Goal: Complete application form: Complete application form

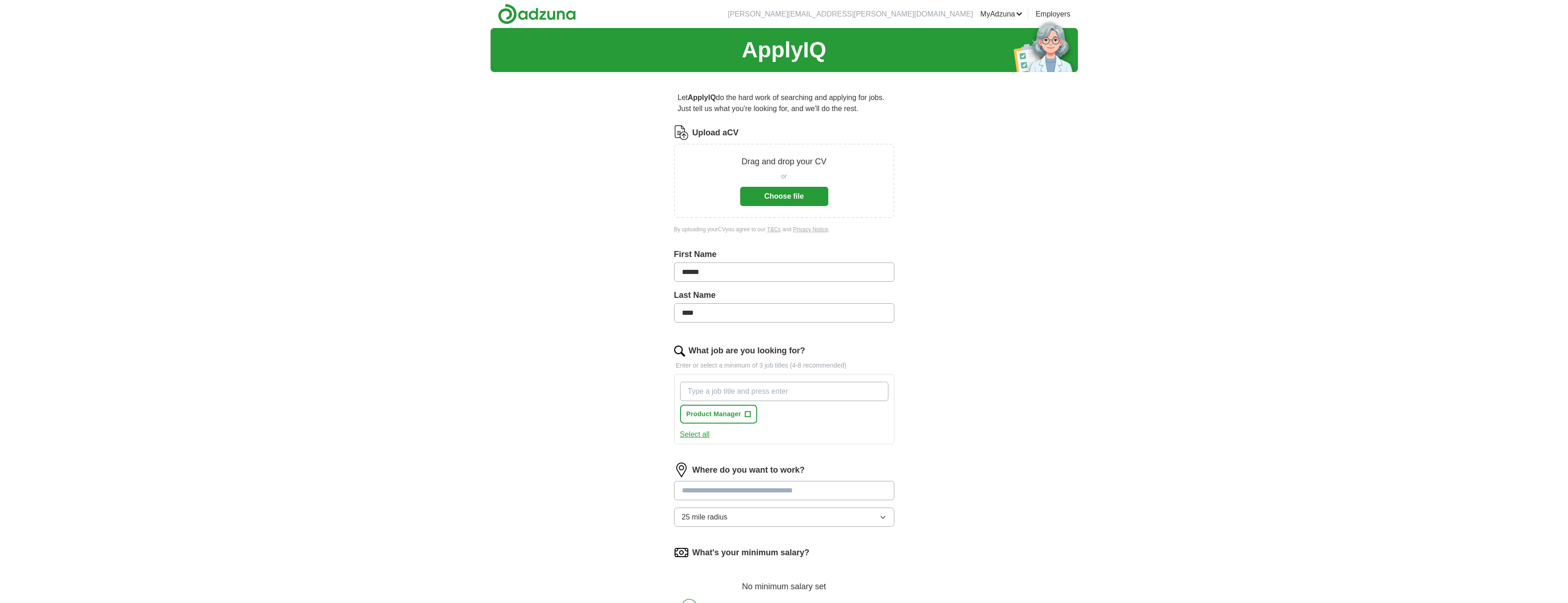
click at [782, 198] on button "Choose file" at bounding box center [784, 197] width 88 height 19
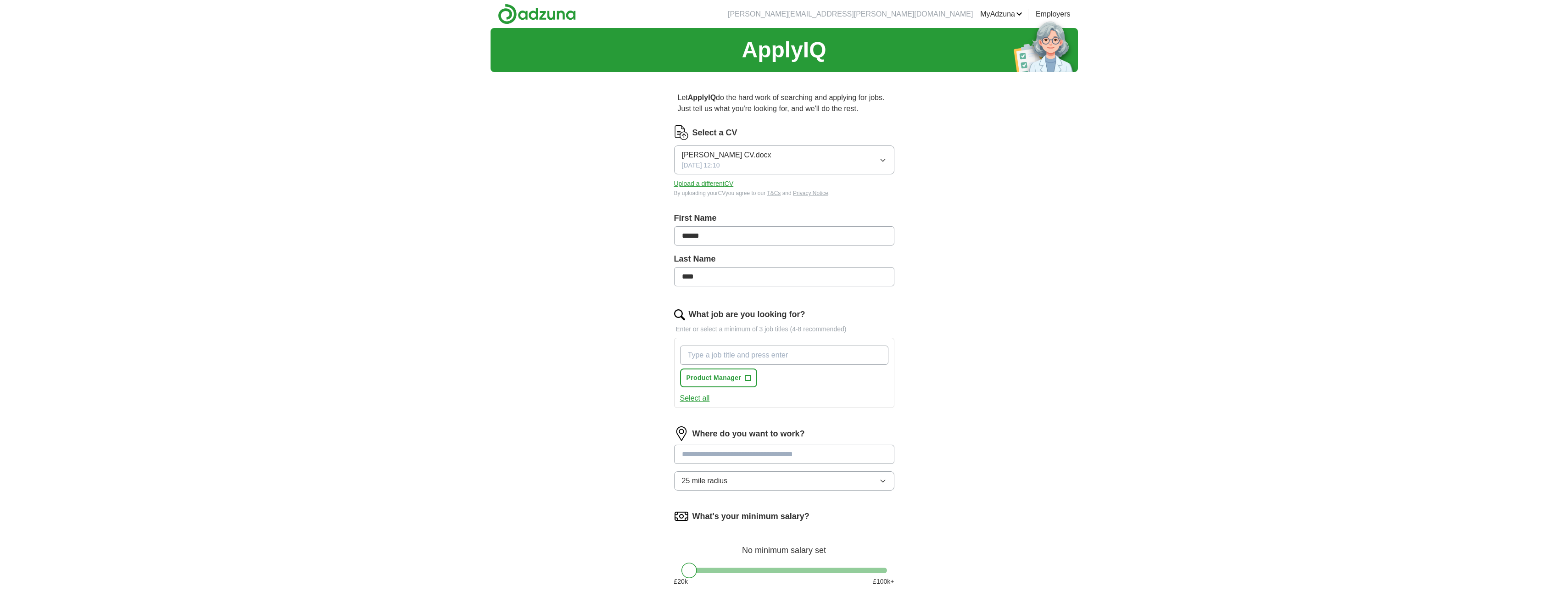
click at [727, 363] on input "What job are you looking for?" at bounding box center [784, 355] width 208 height 19
type input "account manager"
type input "business development manager"
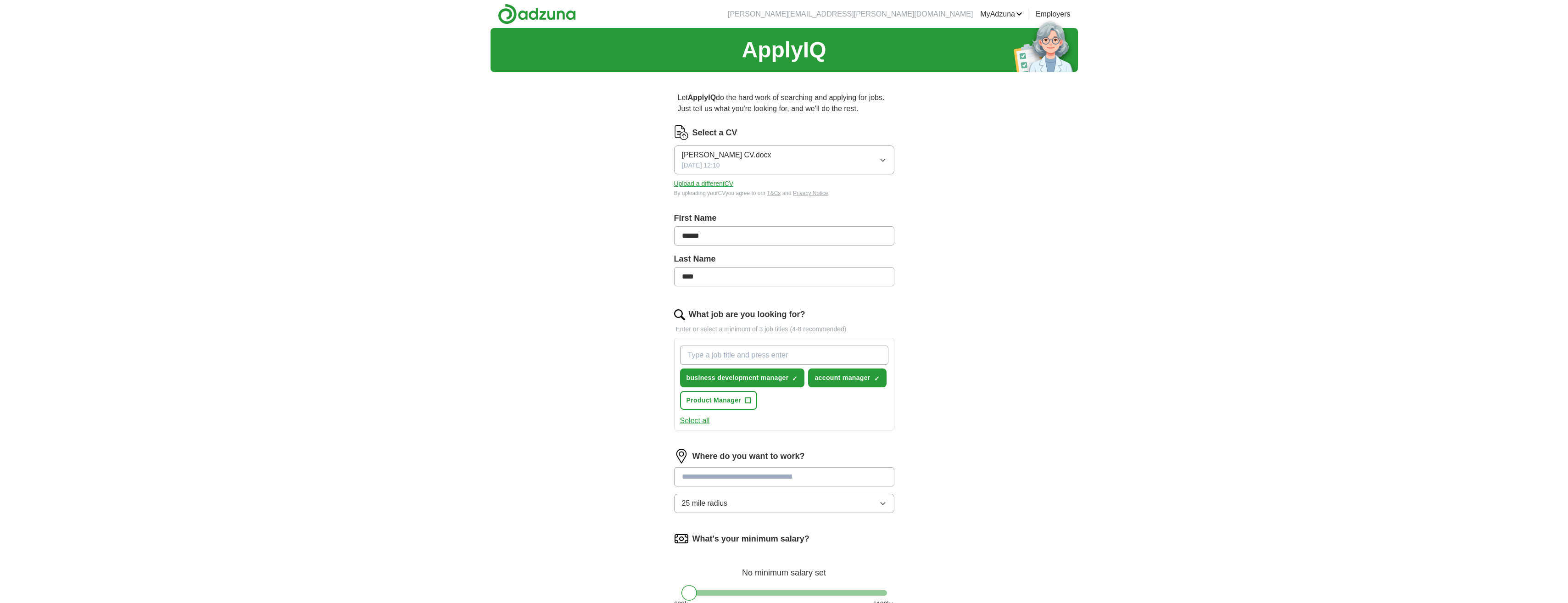
click at [757, 347] on input "What job are you looking for?" at bounding box center [784, 355] width 208 height 19
type input "d"
click at [699, 355] on input "sale development manager" at bounding box center [784, 355] width 208 height 19
type input "sales development manager"
click at [791, 353] on input "sales development manager" at bounding box center [784, 355] width 208 height 19
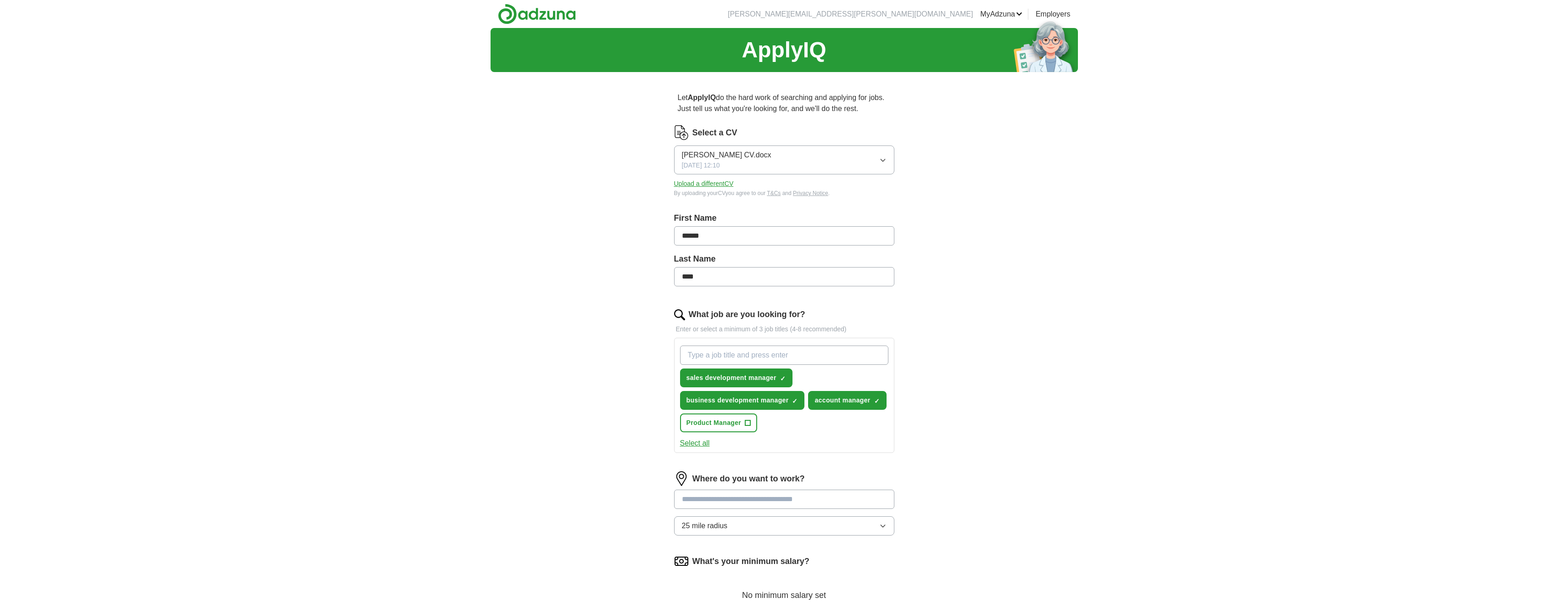
click at [771, 351] on input "What job are you looking for?" at bounding box center [784, 355] width 208 height 19
type input "technical sales"
click at [771, 351] on input "What job are you looking for?" at bounding box center [784, 355] width 208 height 19
type input "d"
type input "sales director"
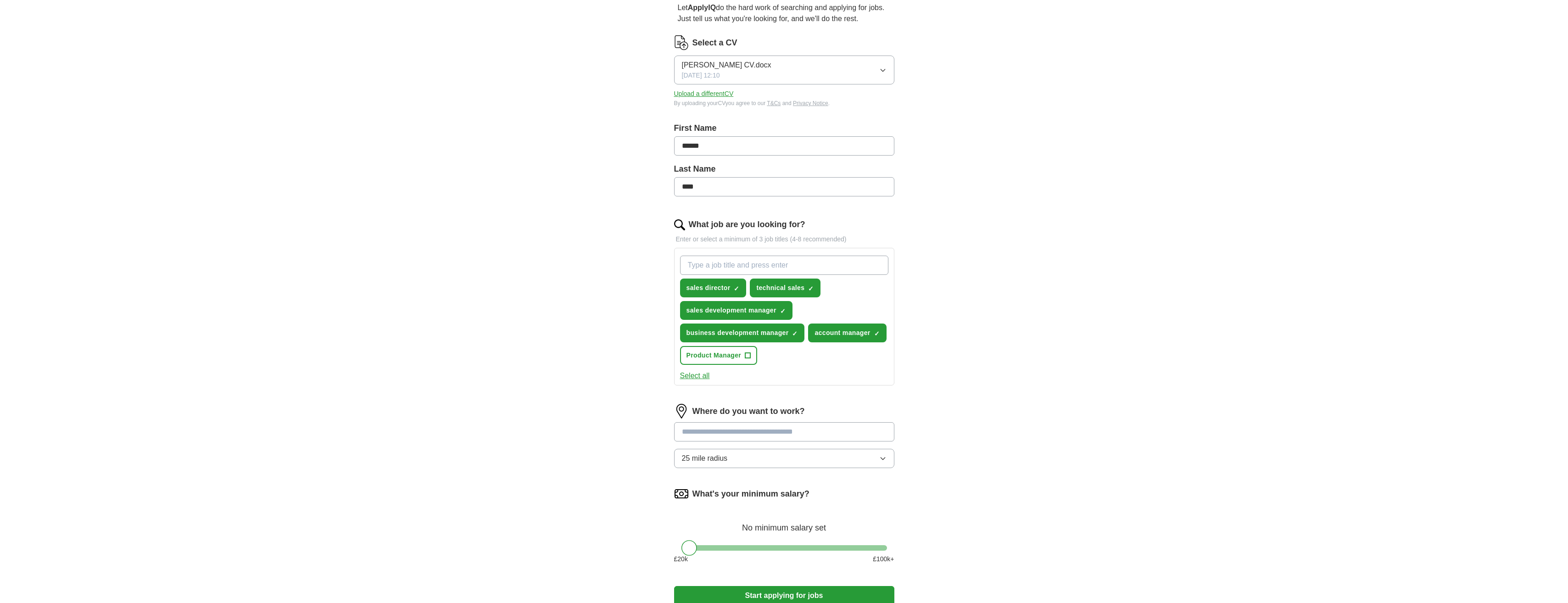
scroll to position [92, 0]
click at [745, 433] on input at bounding box center [784, 430] width 220 height 19
type input "*****"
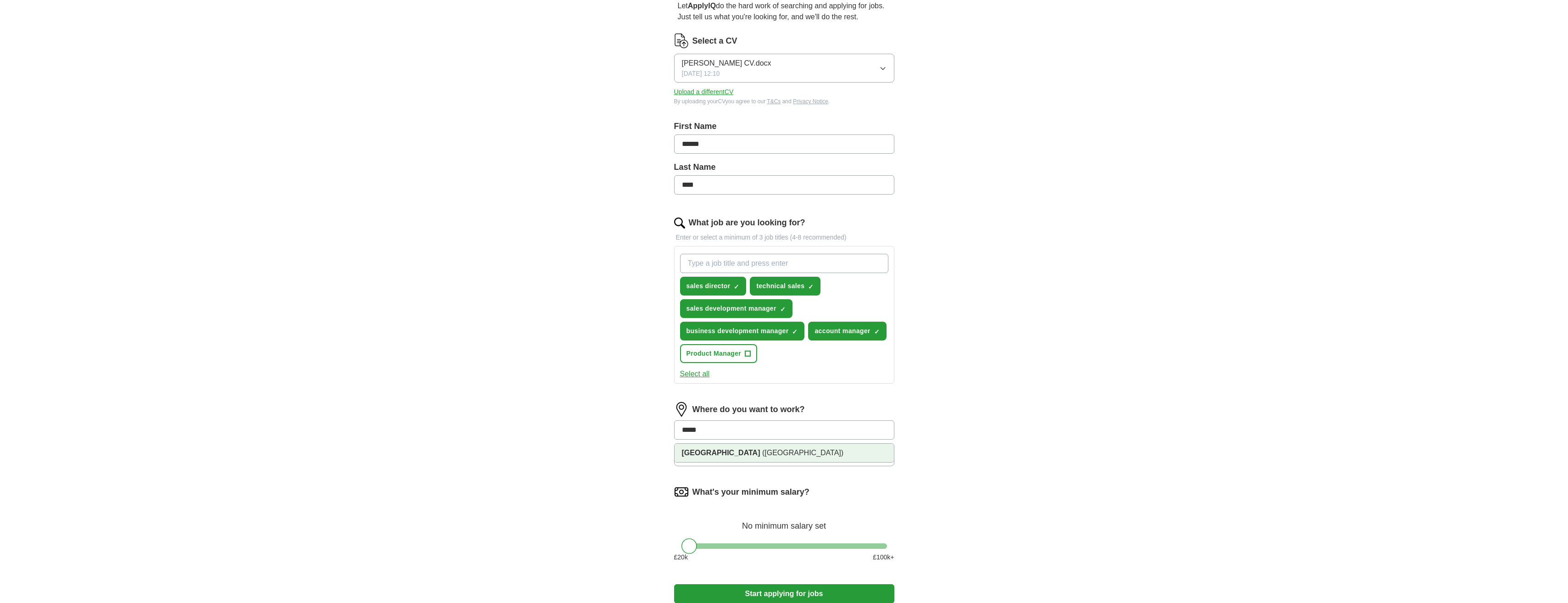
click at [762, 454] on span "([GEOGRAPHIC_DATA])" at bounding box center [802, 452] width 81 height 8
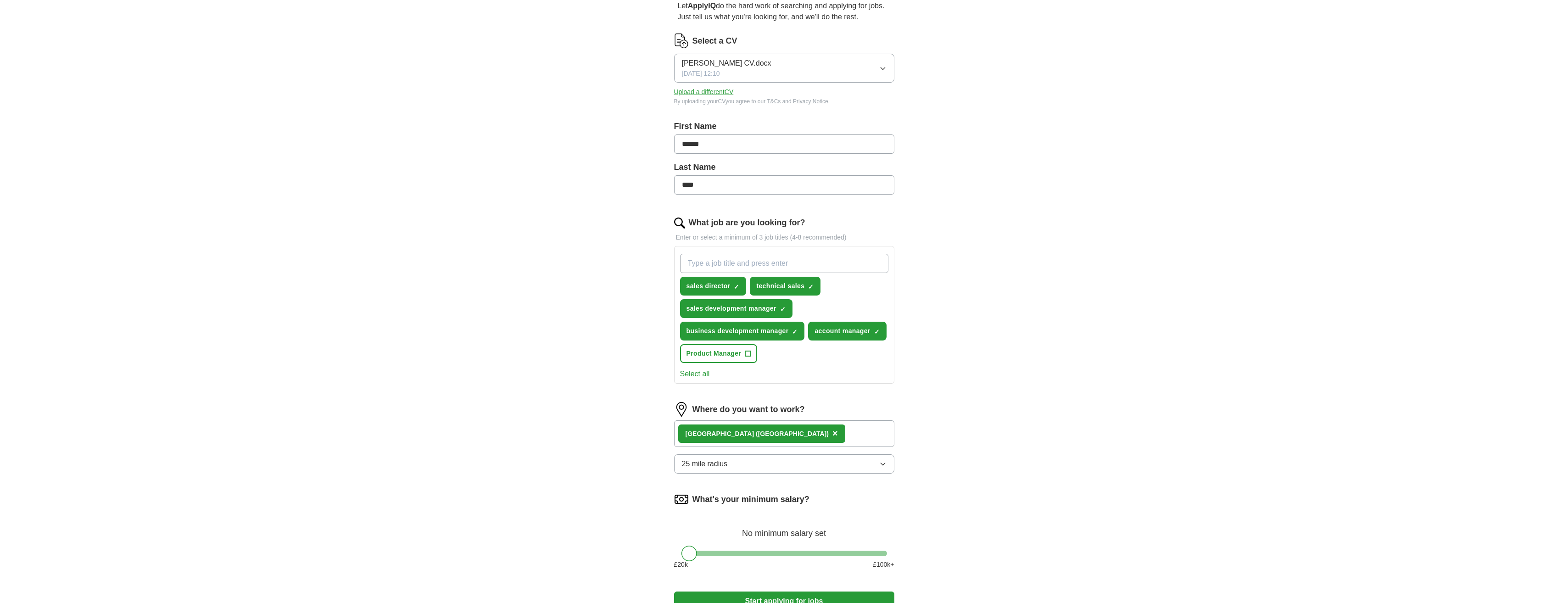
click at [786, 437] on div "[GEOGRAPHIC_DATA] ([GEOGRAPHIC_DATA]) ×" at bounding box center [784, 434] width 220 height 27
click at [799, 437] on div "[GEOGRAPHIC_DATA] ([GEOGRAPHIC_DATA]) ×" at bounding box center [784, 434] width 220 height 27
click at [743, 456] on button "25 mile radius" at bounding box center [784, 464] width 220 height 19
click at [570, 493] on div "ApplyIQ Let ApplyIQ do the hard work of searching and applying for jobs. Just t…" at bounding box center [784, 285] width 587 height 699
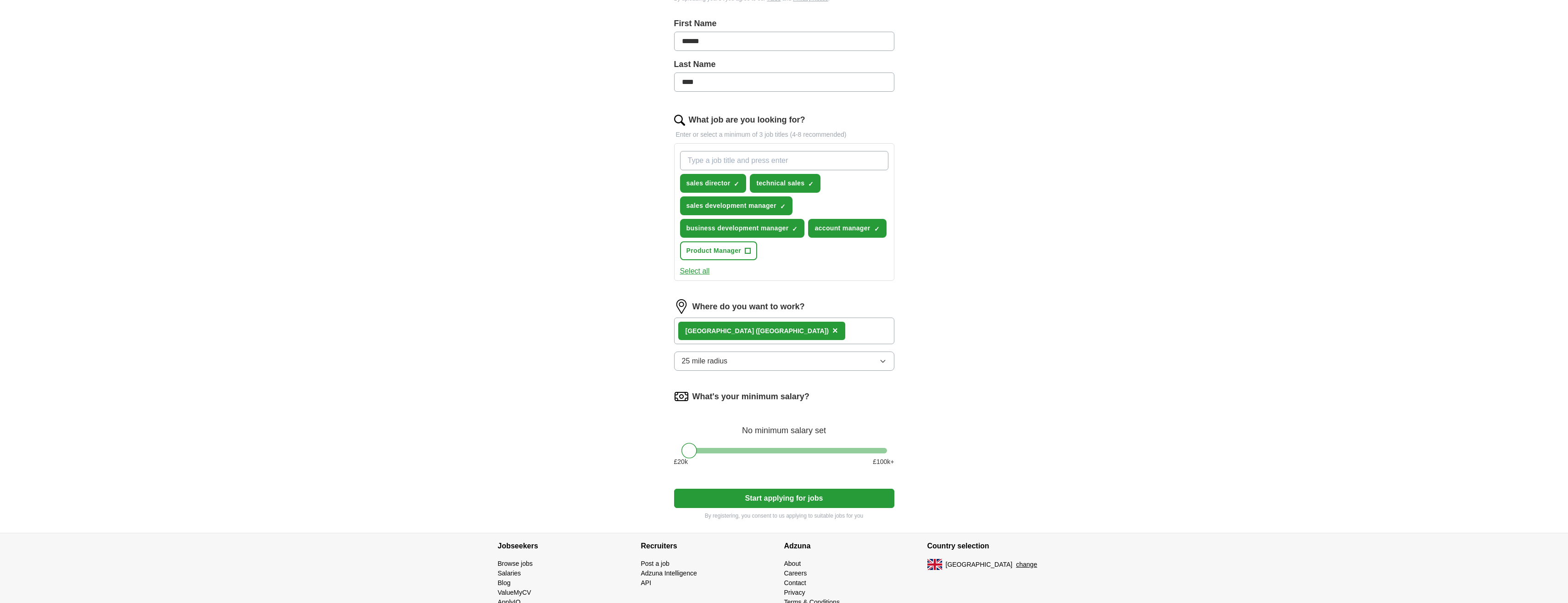
scroll to position [226, 0]
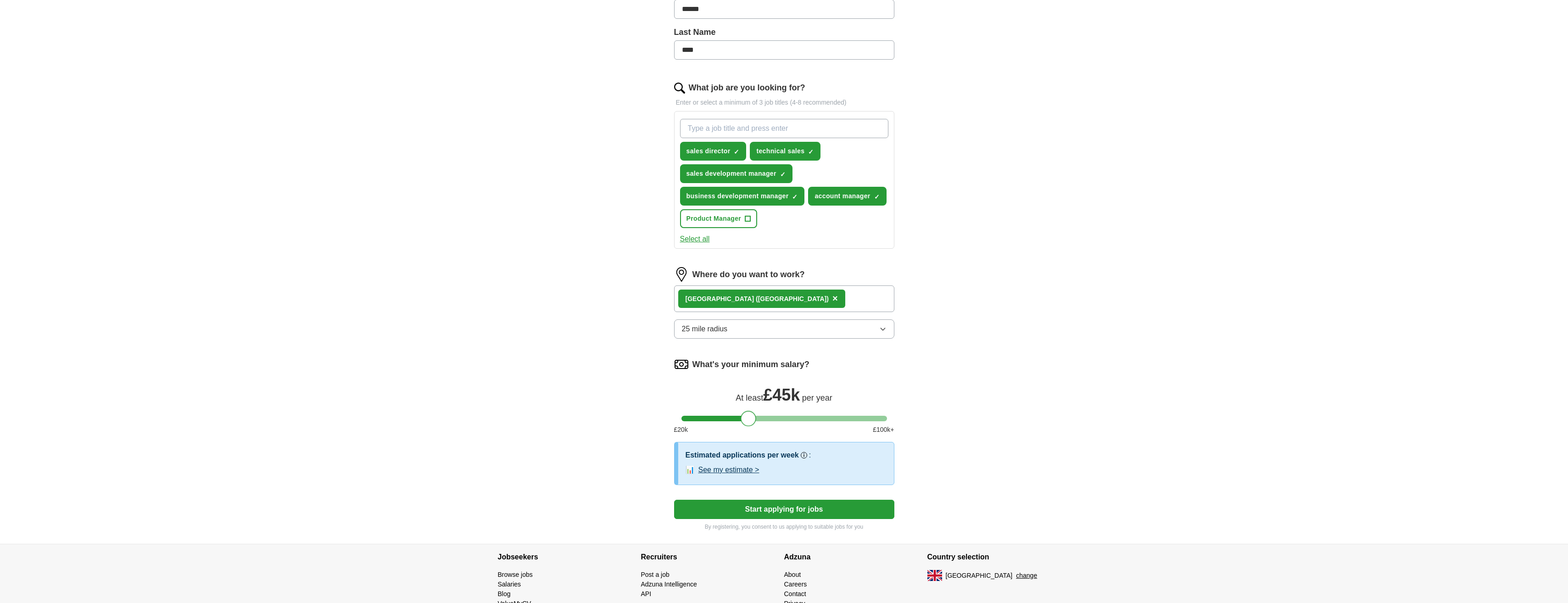
drag, startPoint x: 689, startPoint y: 422, endPoint x: 749, endPoint y: 421, distance: 60.0
click at [749, 421] on div at bounding box center [749, 419] width 16 height 16
click at [601, 388] on div "ApplyIQ Let ApplyIQ do the hard work of searching and applying for jobs. Just t…" at bounding box center [784, 173] width 587 height 742
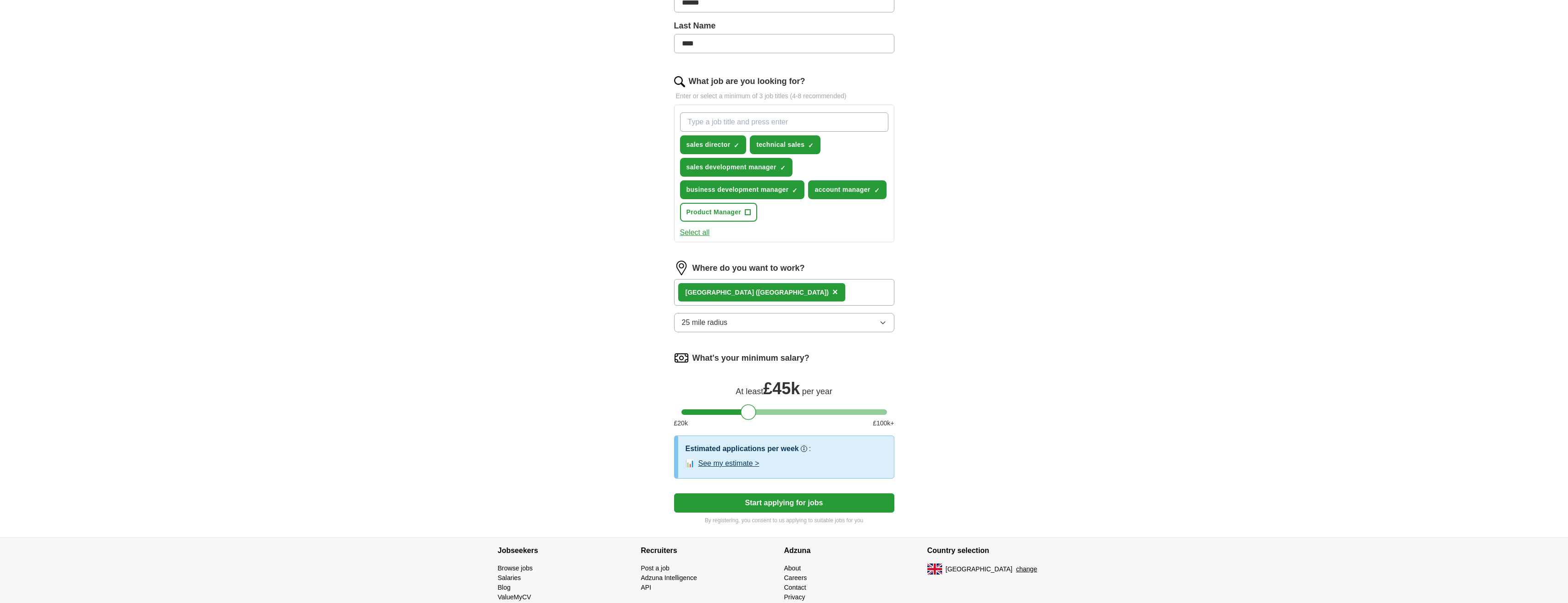
scroll to position [270, 0]
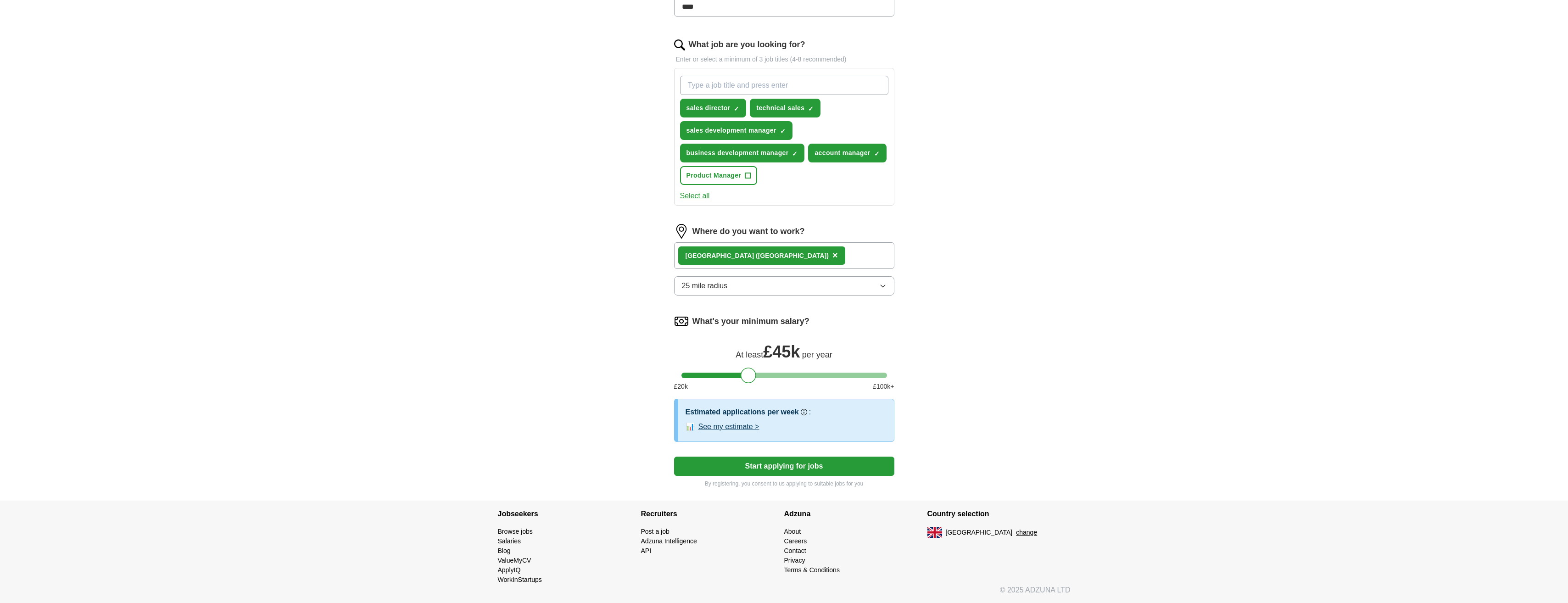
click at [719, 468] on button "Start applying for jobs" at bounding box center [784, 466] width 220 height 19
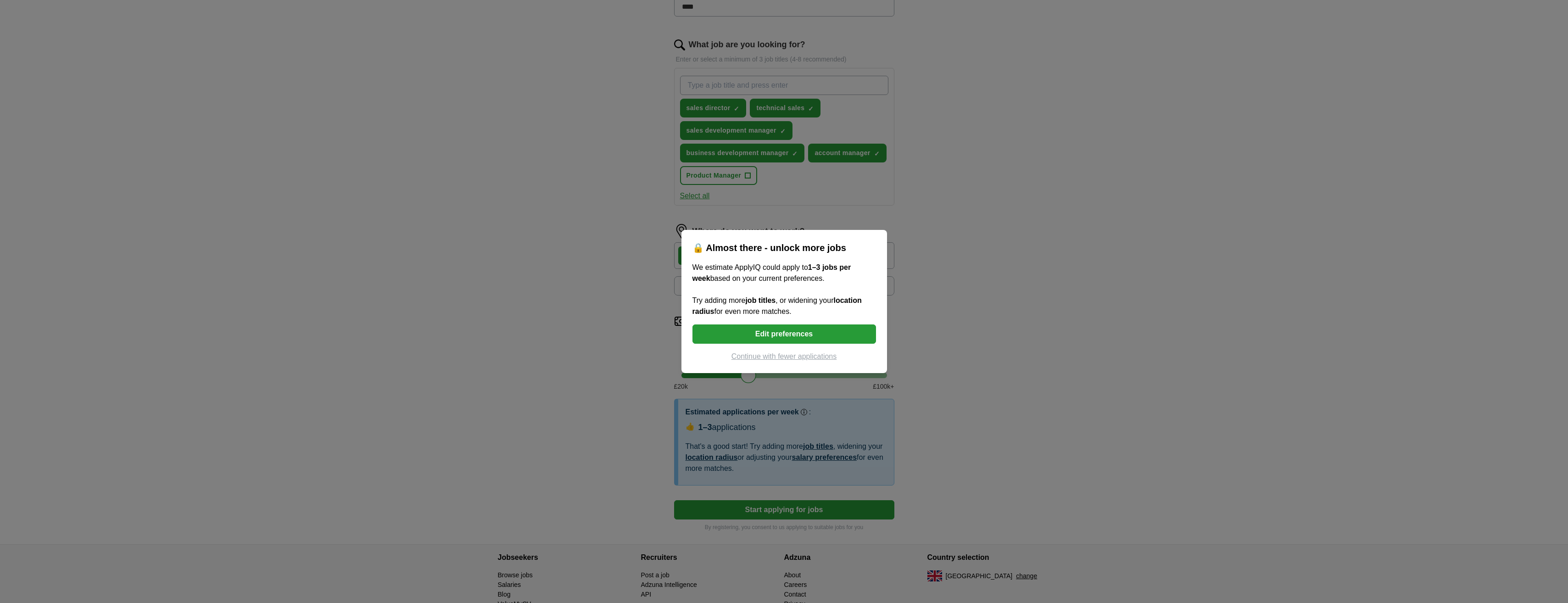
click at [712, 329] on button "Edit preferences" at bounding box center [785, 334] width 184 height 19
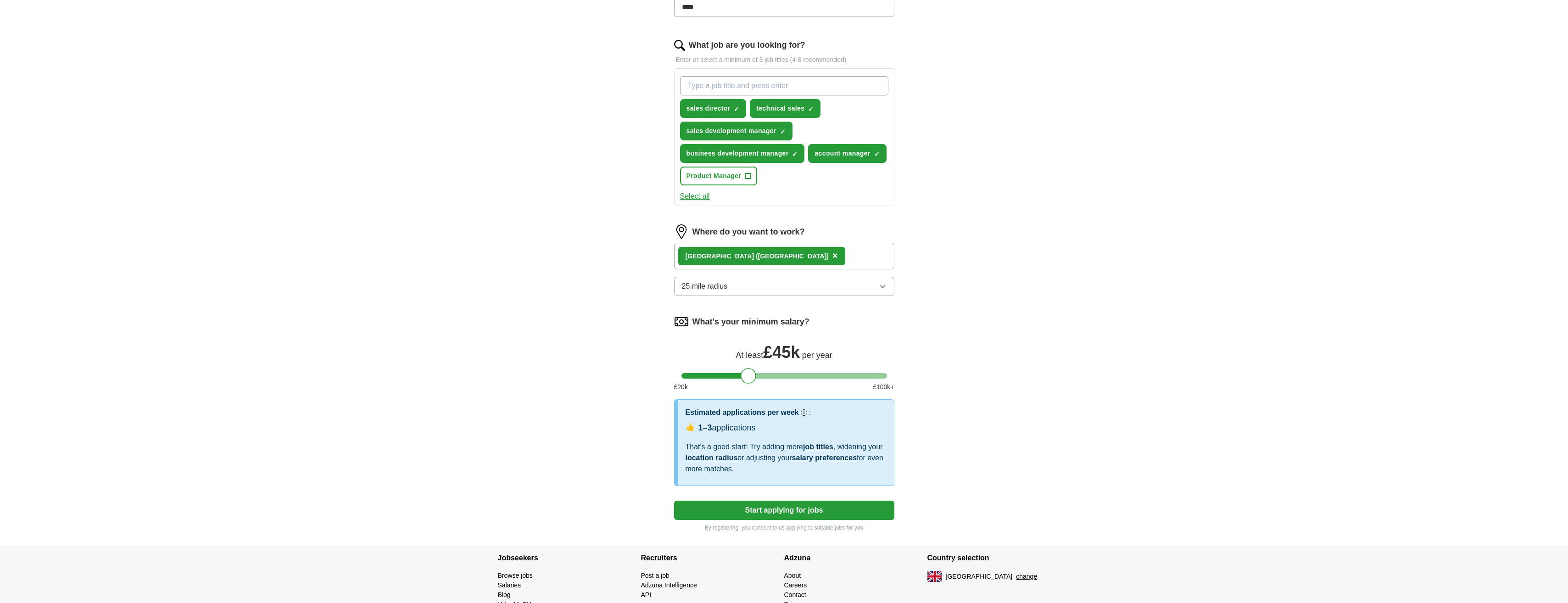
scroll to position [313, 0]
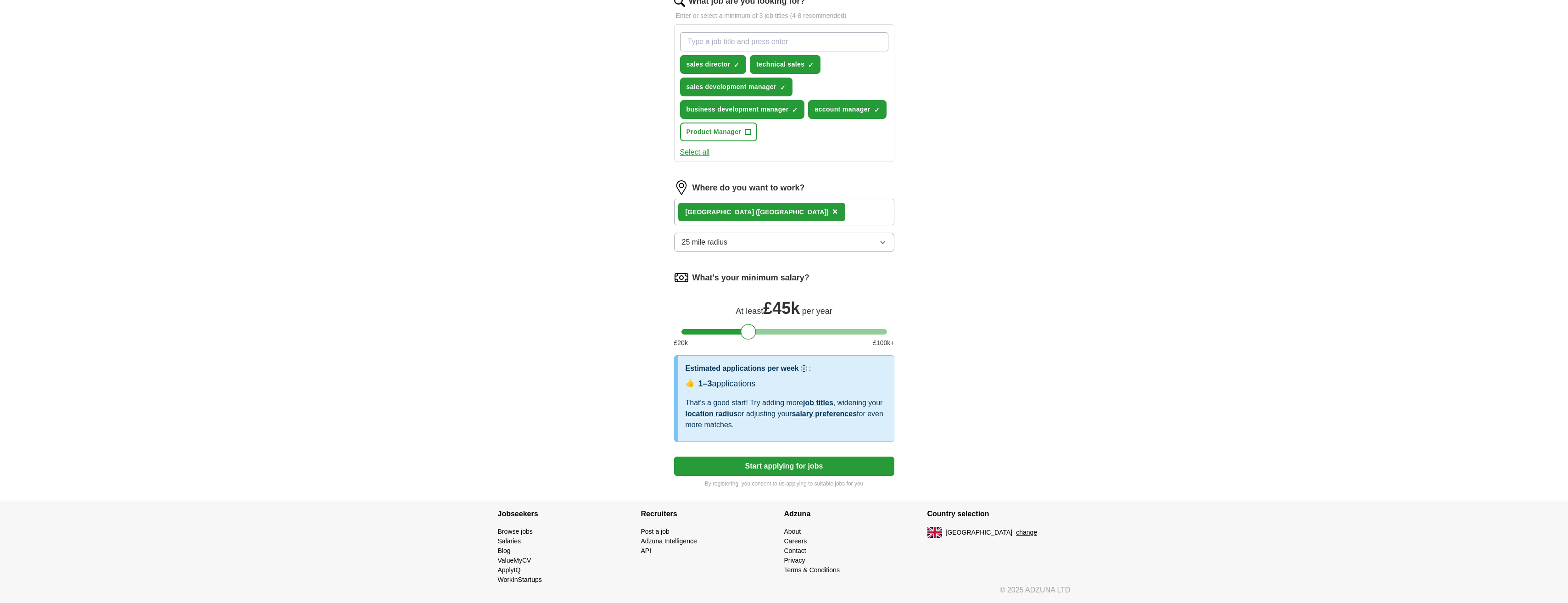
click at [738, 465] on button "Start applying for jobs" at bounding box center [784, 466] width 220 height 19
select select "**"
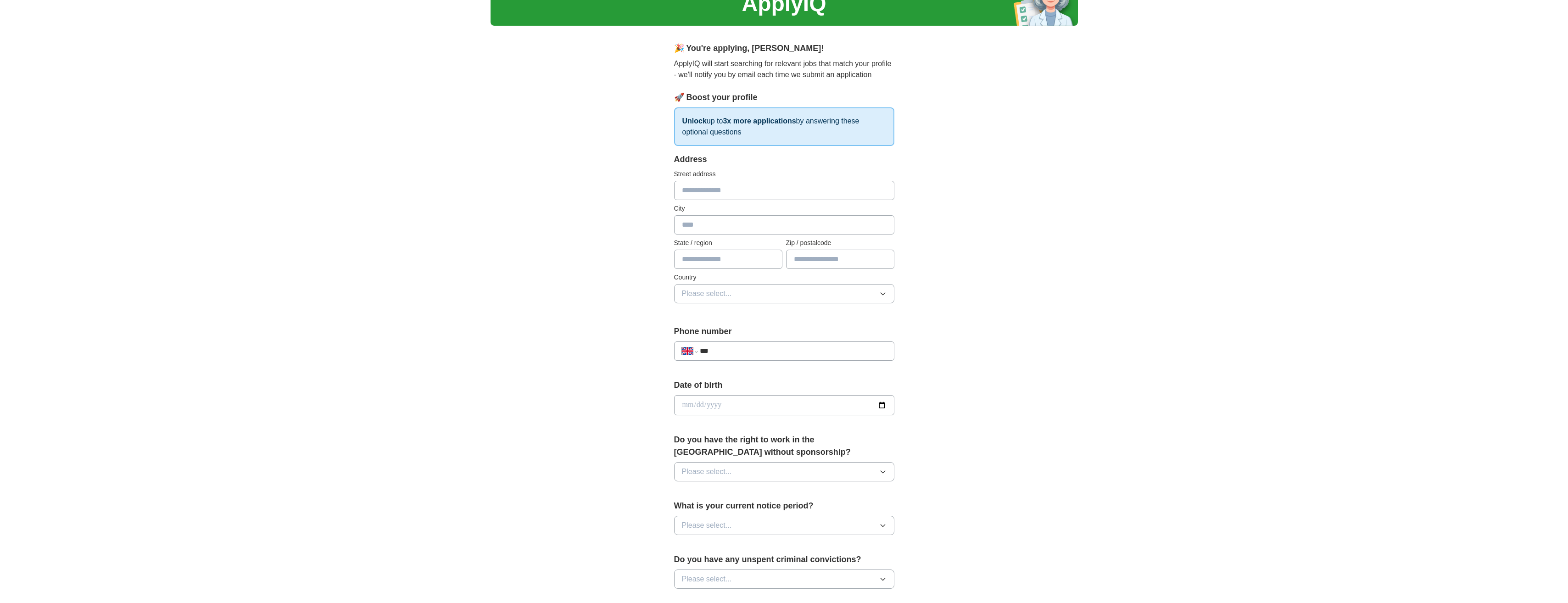
scroll to position [0, 0]
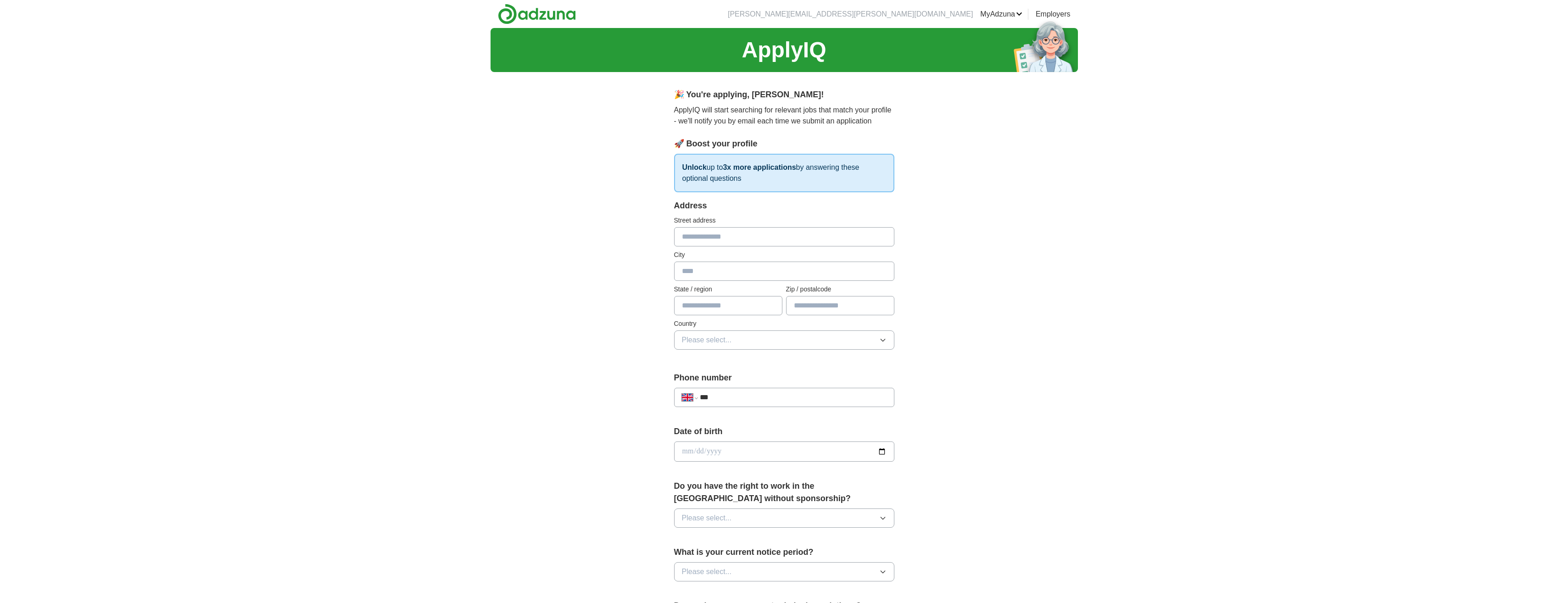
click at [723, 235] on input "text" at bounding box center [784, 237] width 220 height 19
type input "**********"
type input "********"
type input "*****"
type input "********"
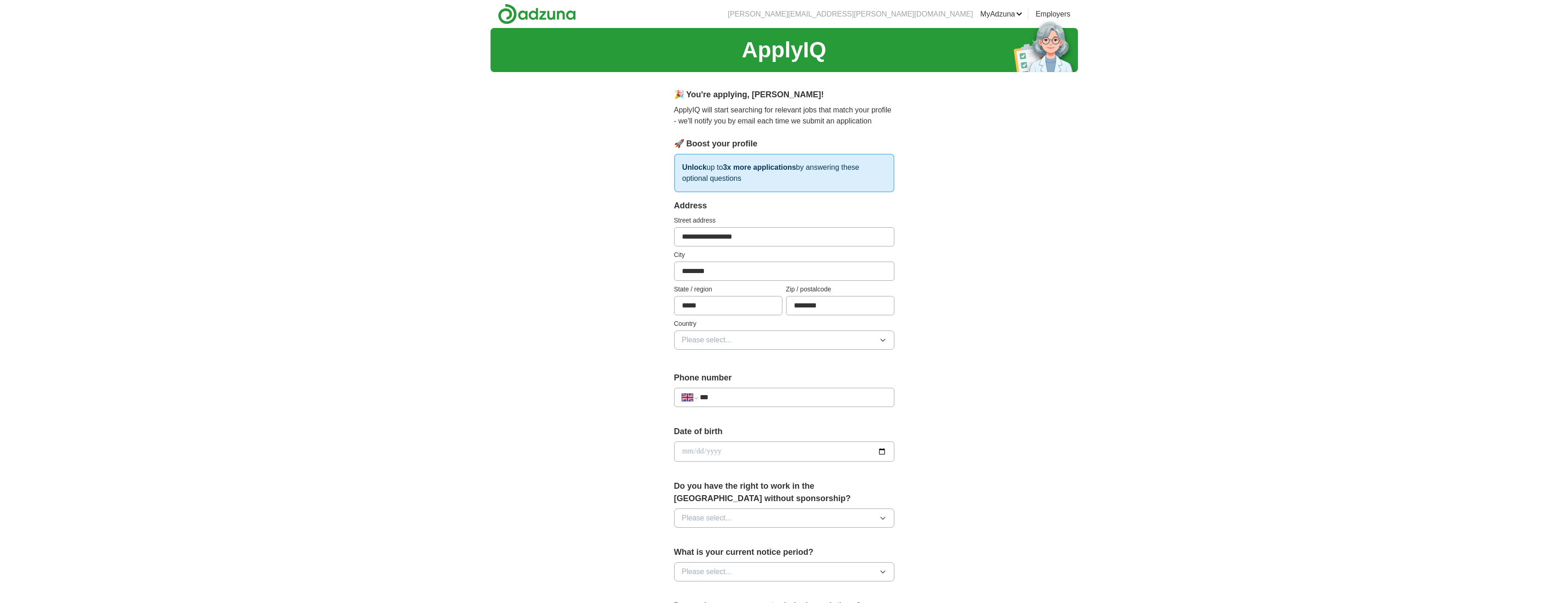
click at [688, 346] on button "Please select..." at bounding box center [784, 340] width 220 height 19
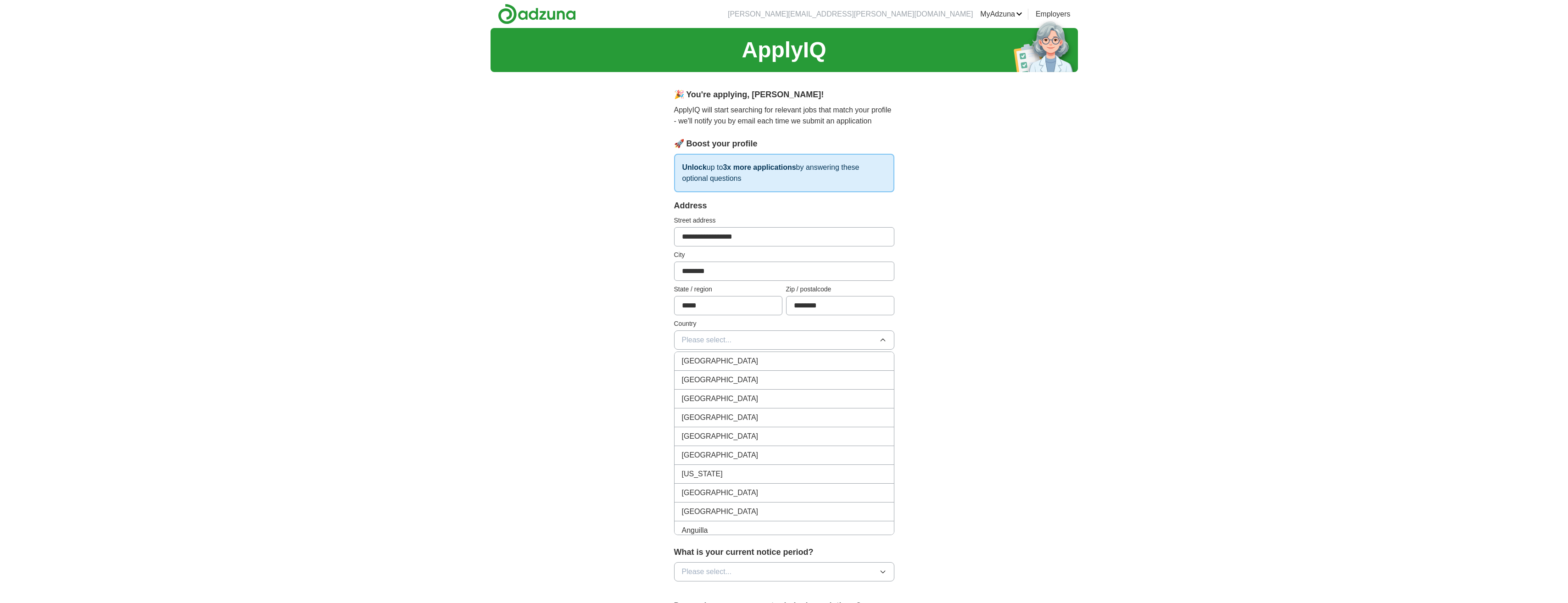
click at [704, 357] on span "[GEOGRAPHIC_DATA]" at bounding box center [720, 361] width 77 height 11
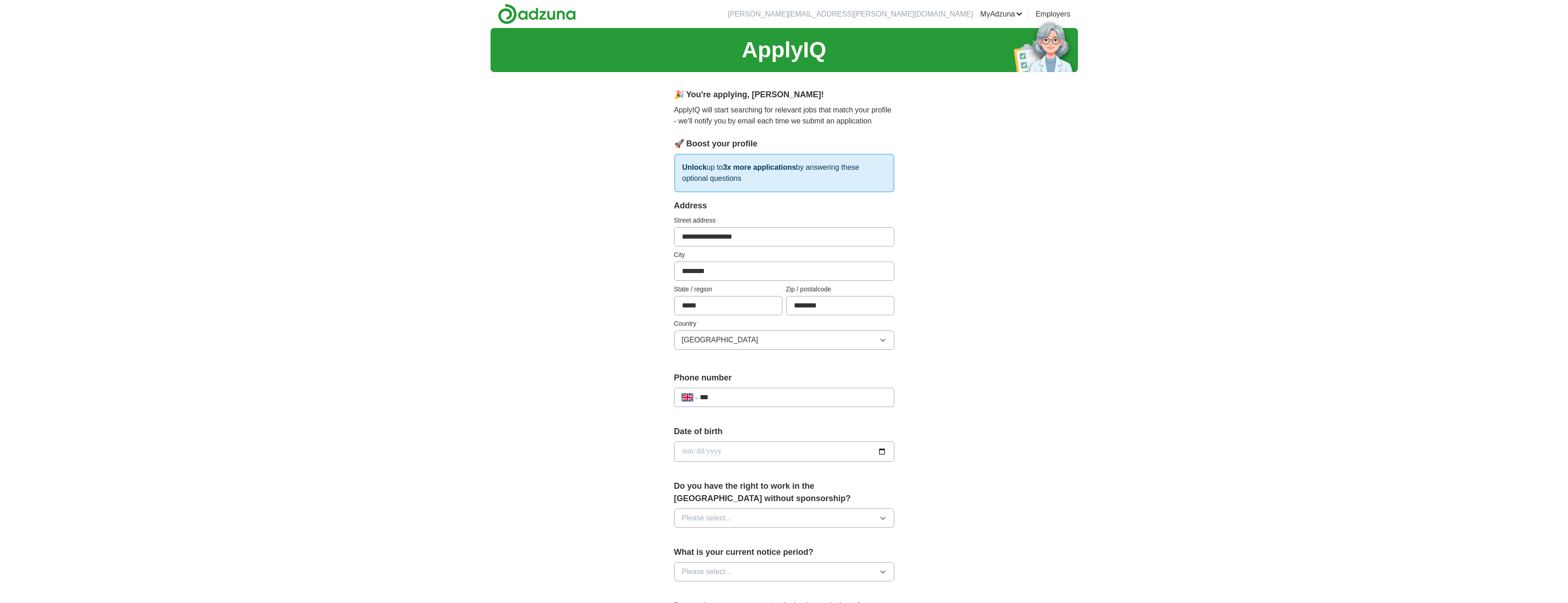
click at [728, 402] on input "***" at bounding box center [793, 397] width 186 height 11
type input "**********"
click at [740, 456] on input "date" at bounding box center [784, 451] width 220 height 20
type input "**********"
click at [565, 472] on div "**********" at bounding box center [784, 439] width 587 height 823
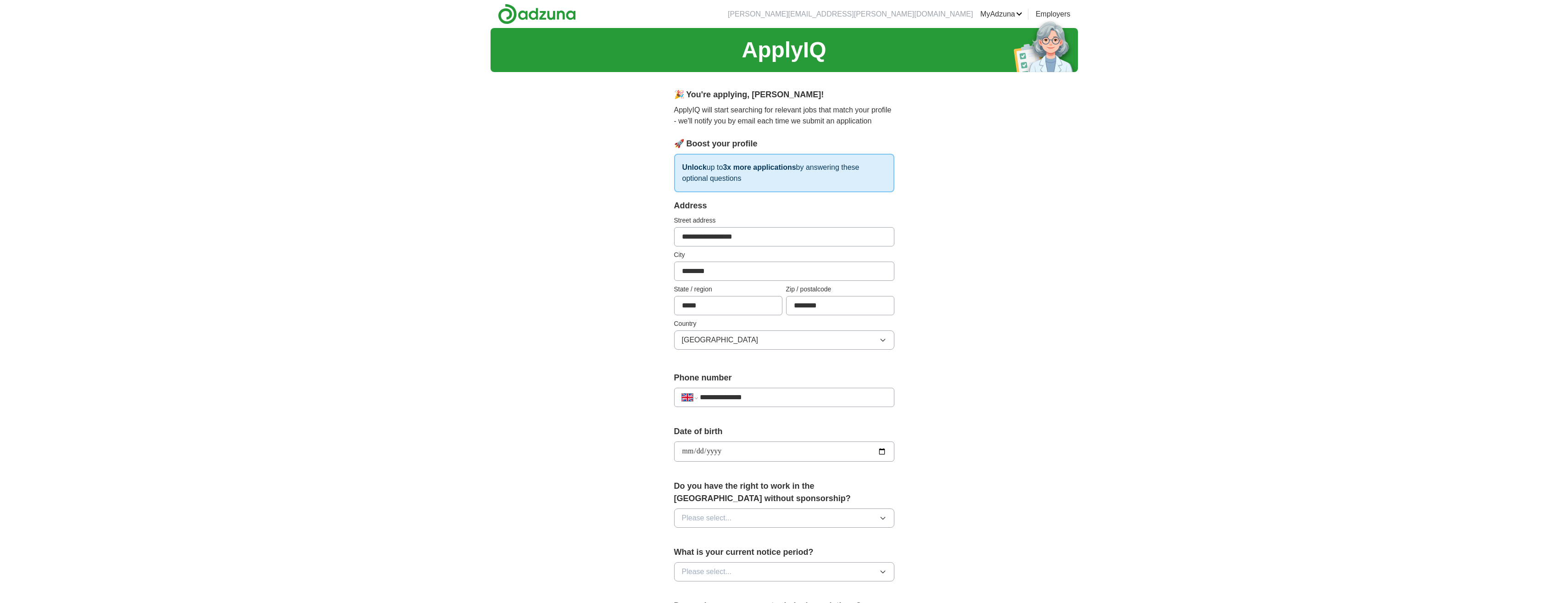
click at [684, 519] on button "Please select..." at bounding box center [784, 518] width 220 height 19
click at [689, 540] on span "Yes" at bounding box center [688, 539] width 12 height 11
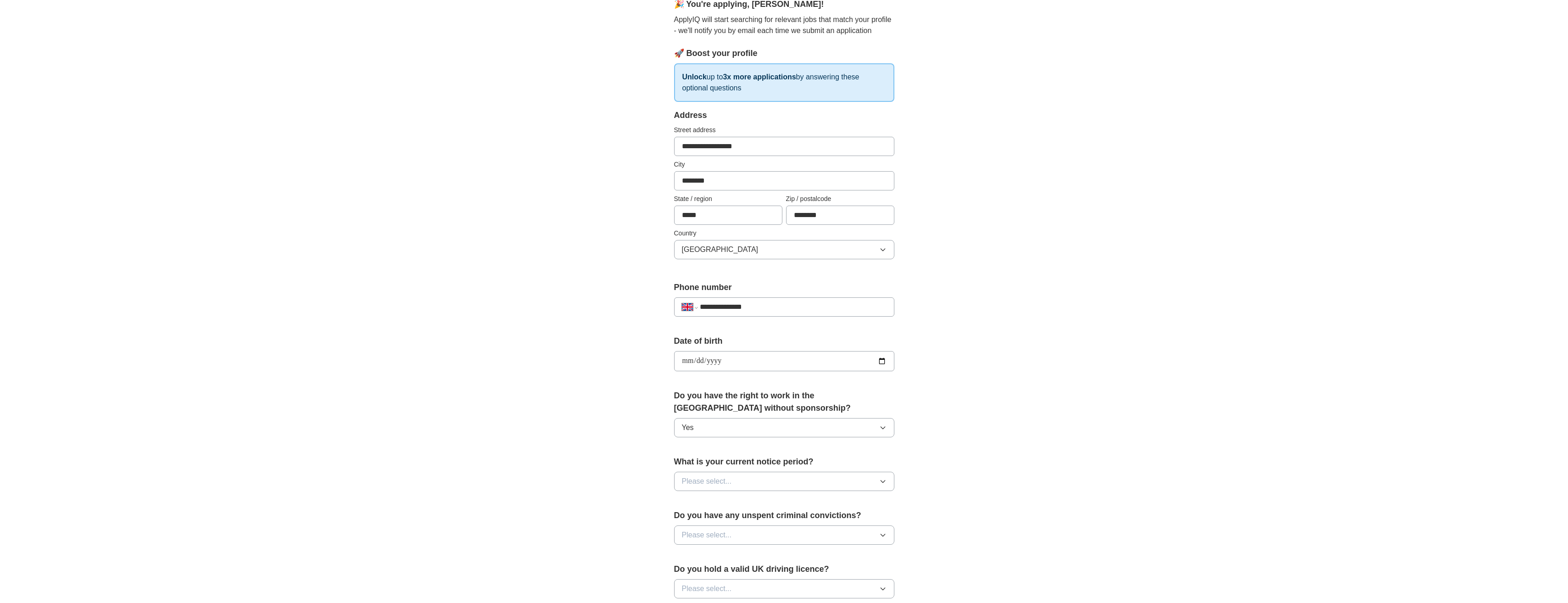
scroll to position [92, 0]
click at [693, 486] on button "Please select..." at bounding box center [784, 480] width 220 height 19
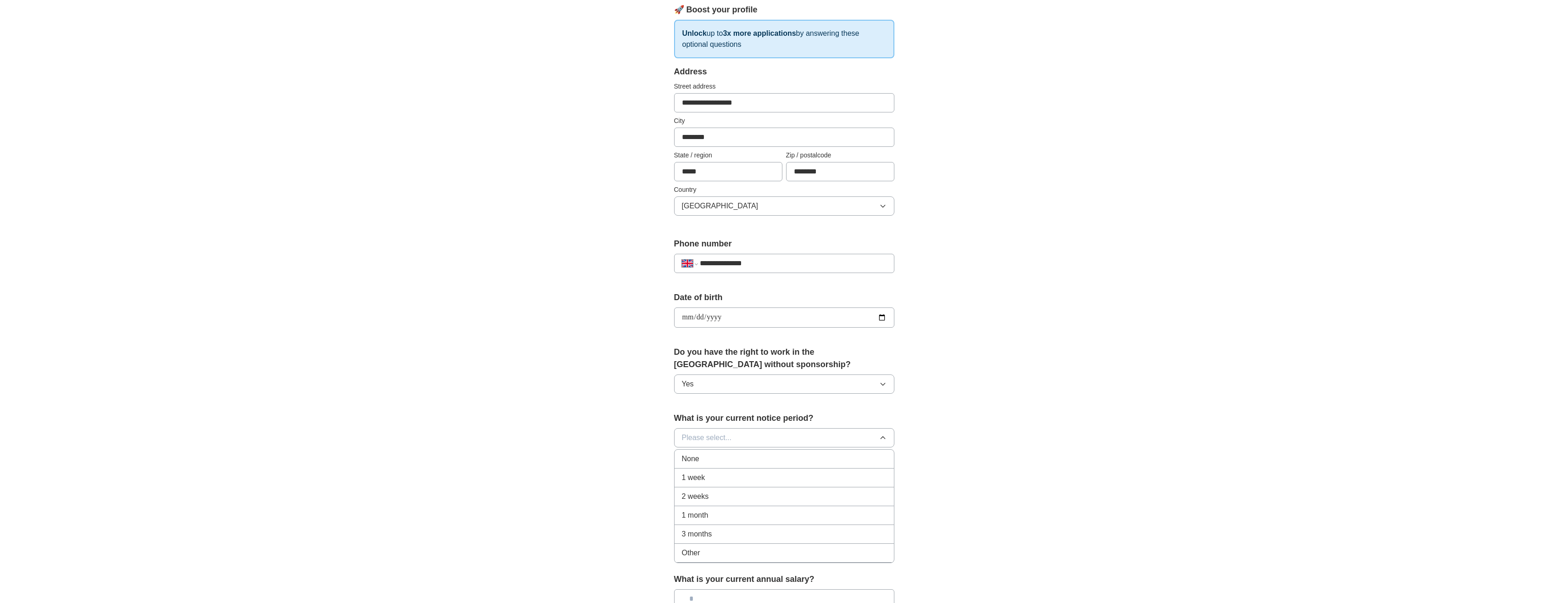
scroll to position [138, 0]
click at [690, 462] on li "None" at bounding box center [784, 455] width 219 height 19
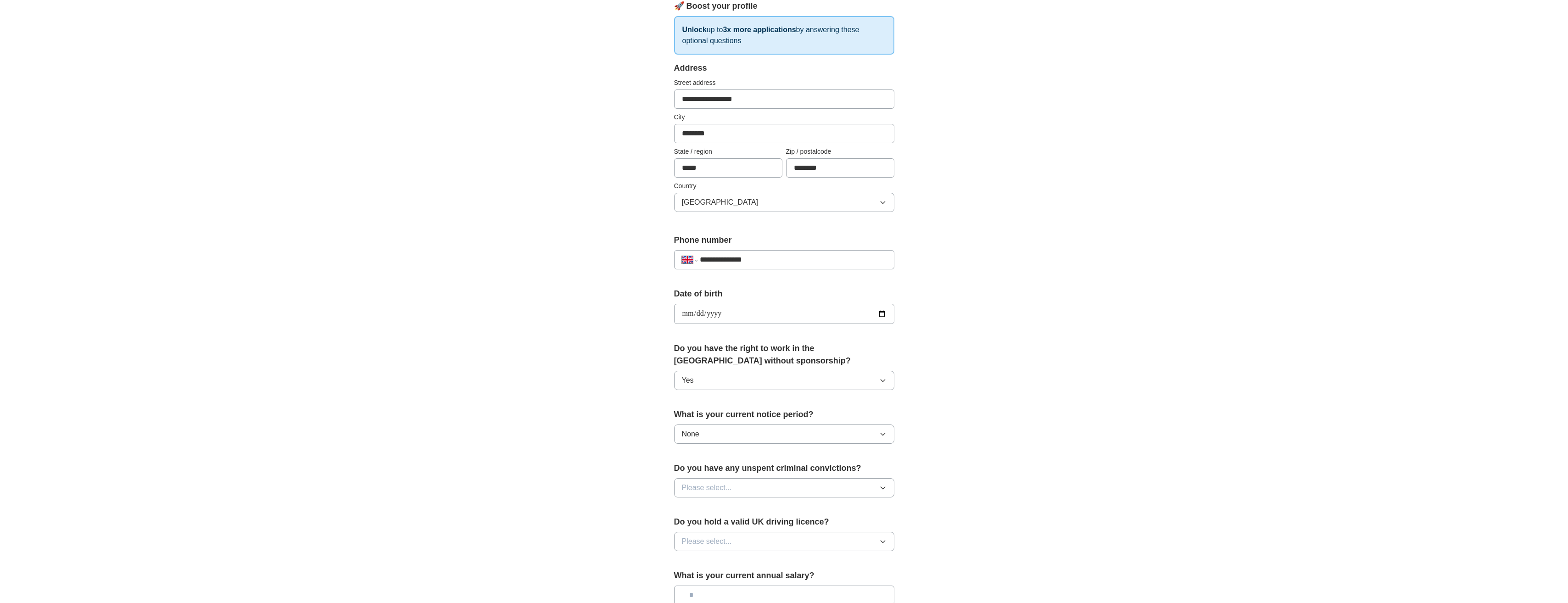
click at [696, 484] on span "Please select..." at bounding box center [707, 487] width 50 height 11
click at [691, 525] on div "No" at bounding box center [784, 528] width 205 height 11
click at [698, 543] on span "Please select..." at bounding box center [707, 542] width 50 height 11
click at [694, 560] on div "Yes" at bounding box center [784, 562] width 205 height 11
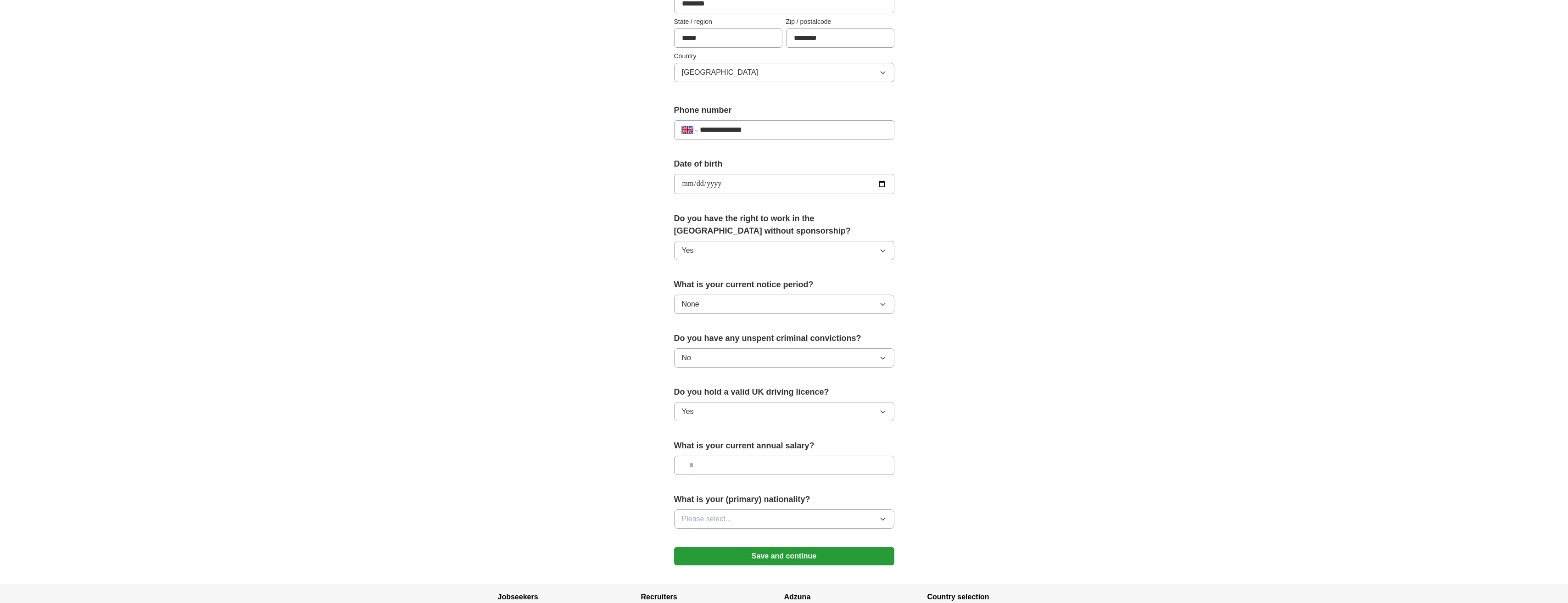
scroll to position [275, 0]
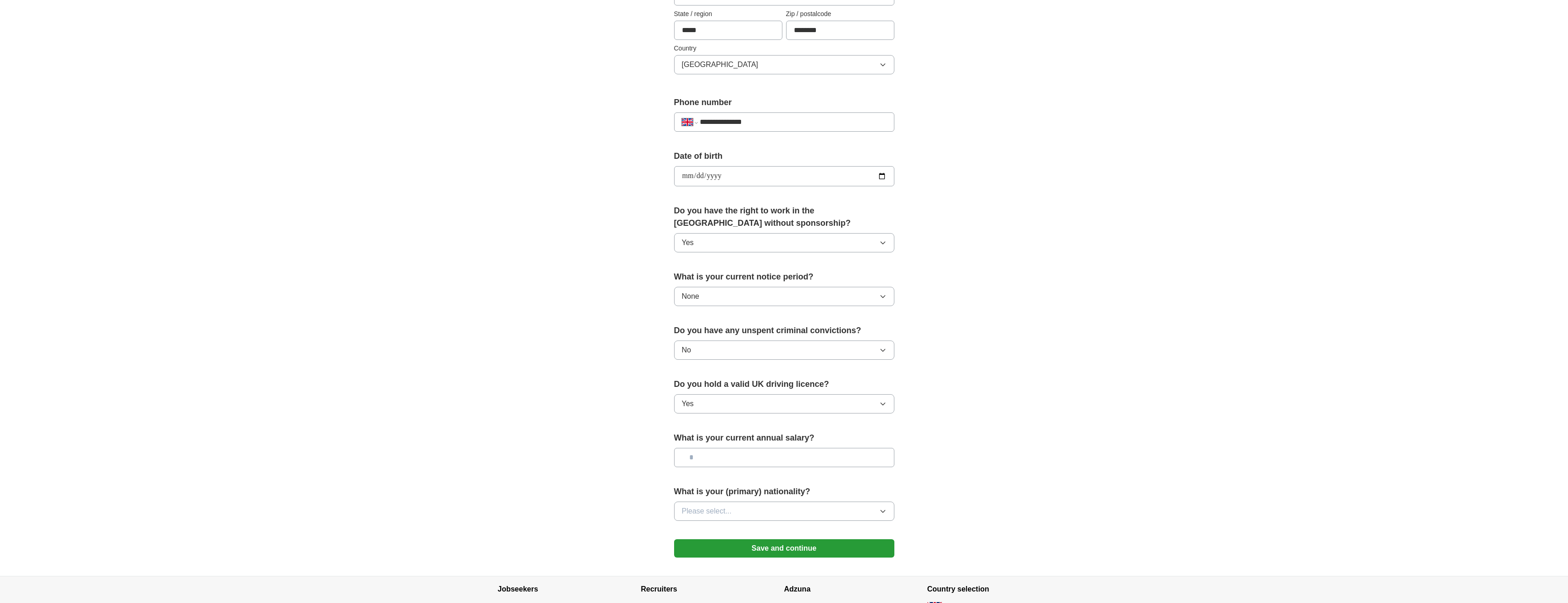
click at [721, 459] on input "text" at bounding box center [784, 458] width 220 height 19
type input "*******"
click at [705, 512] on span "Please select..." at bounding box center [707, 511] width 50 height 11
click at [694, 549] on span "British" at bounding box center [691, 551] width 20 height 11
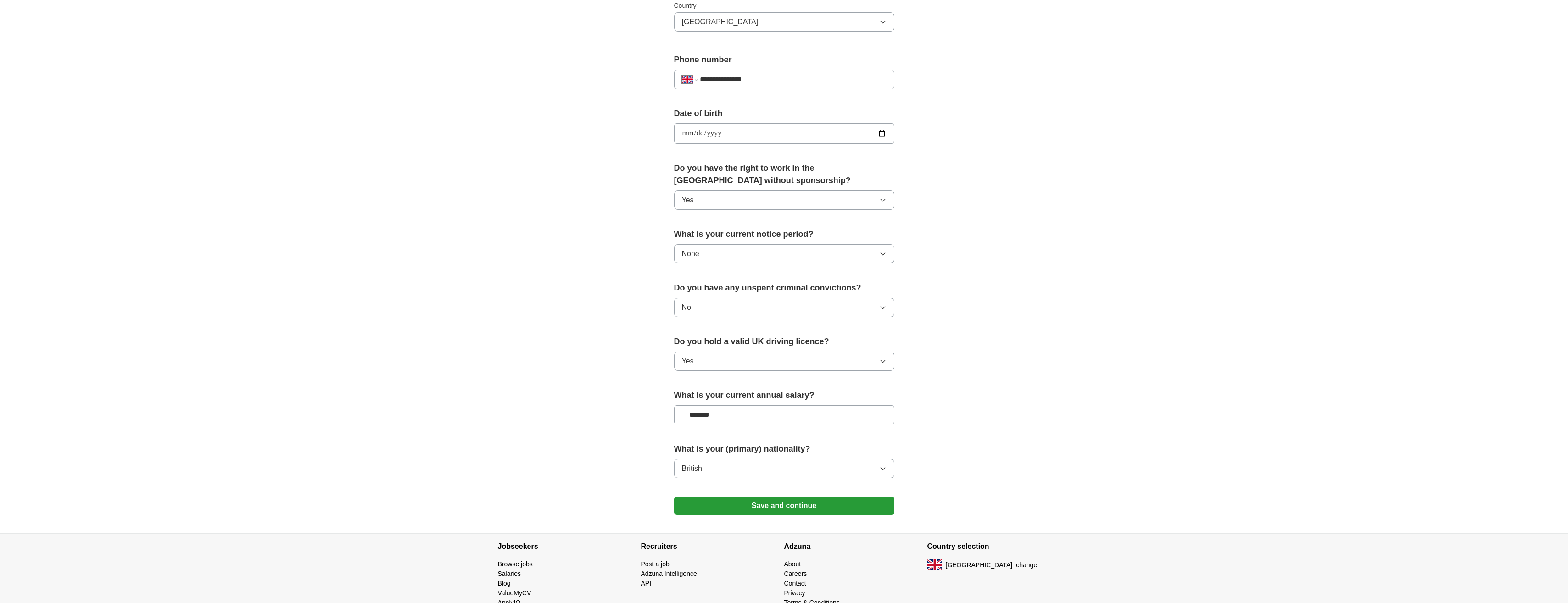
scroll to position [321, 0]
click at [708, 501] on button "Save and continue" at bounding box center [784, 502] width 220 height 18
